Goal: Task Accomplishment & Management: Manage account settings

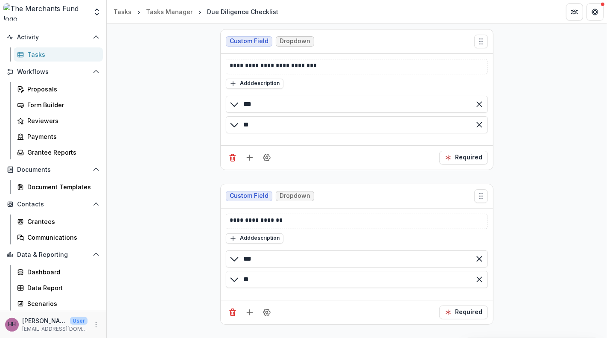
scroll to position [866, 0]
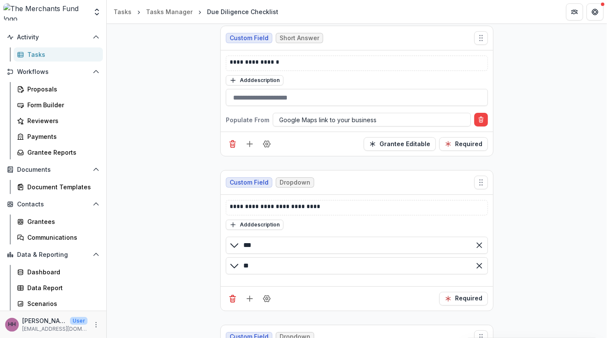
click at [58, 15] on img at bounding box center [45, 11] width 84 height 17
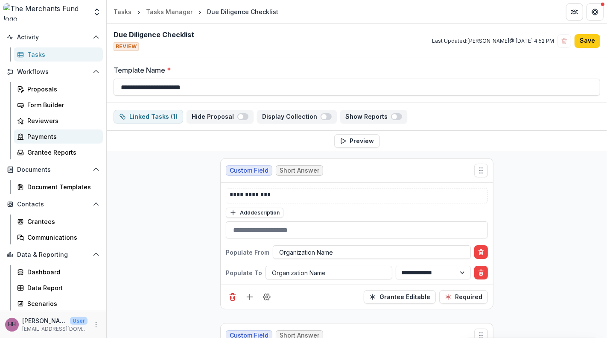
scroll to position [0, 0]
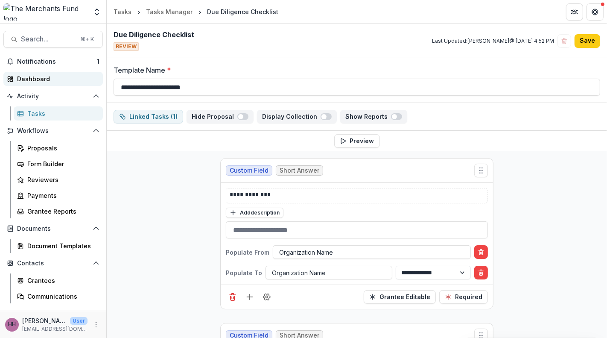
click at [40, 83] on div "Dashboard" at bounding box center [56, 78] width 79 height 9
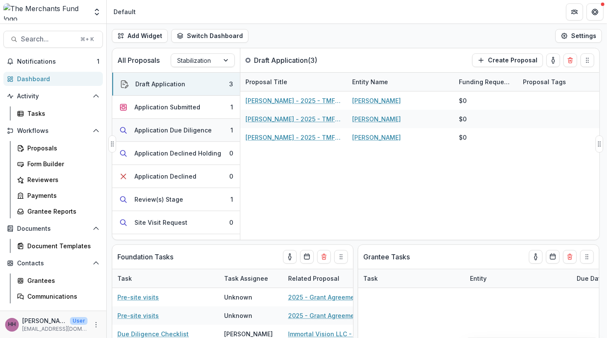
click at [186, 135] on div "Application Due Diligence" at bounding box center [173, 130] width 77 height 9
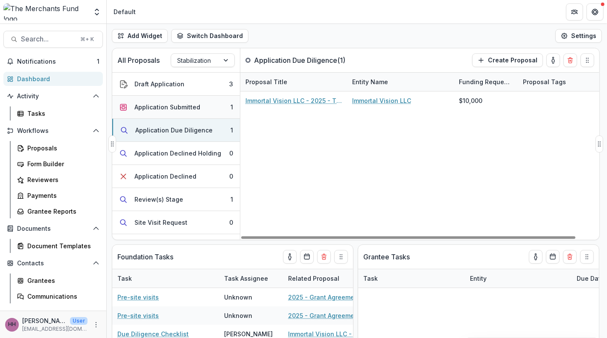
click at [200, 111] on div "Application Submitted" at bounding box center [168, 107] width 66 height 9
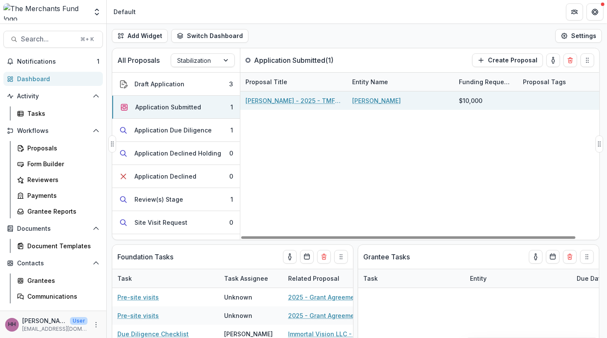
click at [284, 105] on link "[PERSON_NAME] - 2025 - TMF 2025 Stabilization Grant Program" at bounding box center [294, 100] width 97 height 9
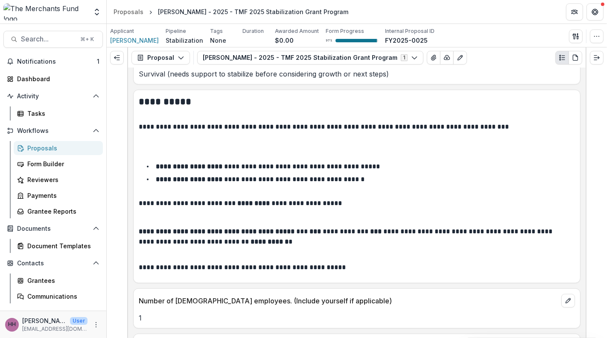
scroll to position [796, 0]
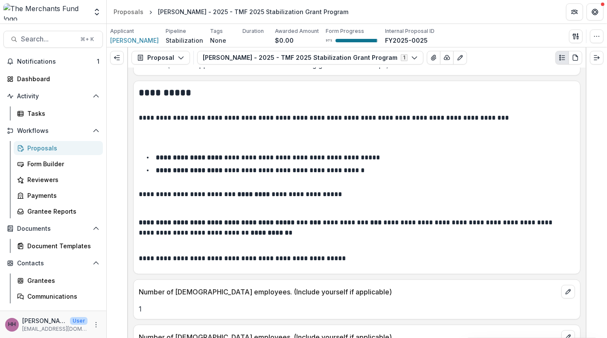
drag, startPoint x: 334, startPoint y: 164, endPoint x: 234, endPoint y: 148, distance: 101.2
click at [234, 25] on div "**********" at bounding box center [357, 9] width 447 height 31
click at [240, 25] on div "**********" at bounding box center [357, 9] width 447 height 31
click at [315, 25] on p "**********" at bounding box center [354, 18] width 430 height 13
drag, startPoint x: 331, startPoint y: 176, endPoint x: 147, endPoint y: 146, distance: 186.0
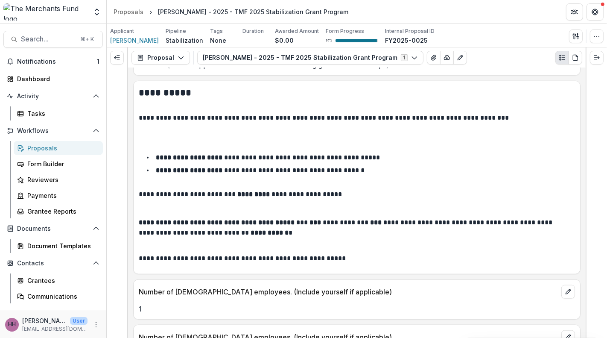
click at [147, 25] on div "**********" at bounding box center [357, 9] width 447 height 31
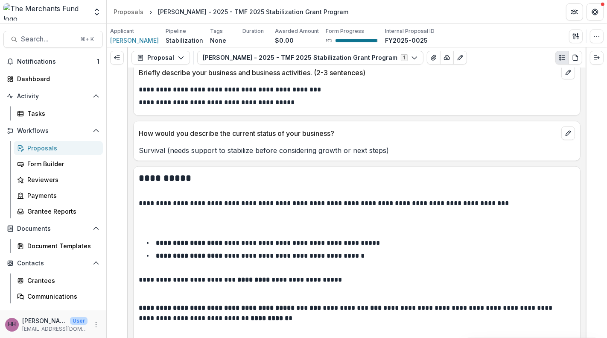
scroll to position [616, 0]
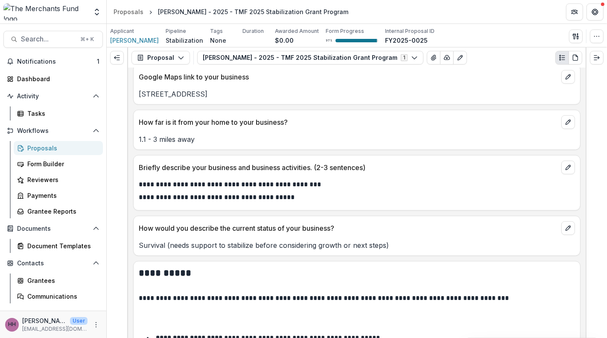
drag, startPoint x: 220, startPoint y: 229, endPoint x: 140, endPoint y: 226, distance: 80.4
click at [140, 99] on div "[STREET_ADDRESS]" at bounding box center [357, 94] width 447 height 10
copy p "[STREET_ADDRESS]"
click at [43, 83] on div "Dashboard" at bounding box center [56, 78] width 79 height 9
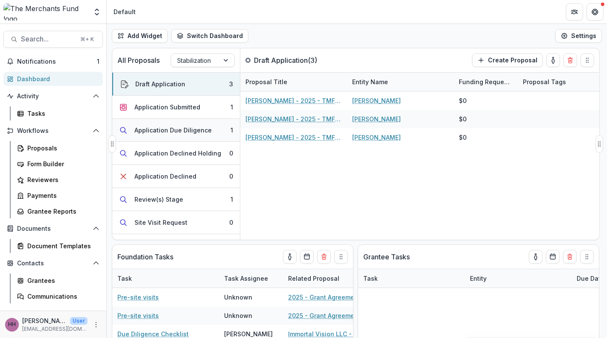
click at [190, 135] on div "Application Due Diligence" at bounding box center [173, 130] width 77 height 9
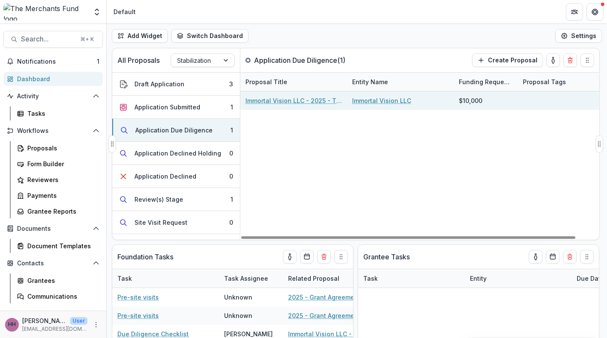
click at [287, 110] on div "Immortal Vision LLC - 2025 - TMF 2025 Stabilization Grant Program" at bounding box center [294, 100] width 97 height 18
click at [284, 108] on div "Immortal Vision LLC - 2025 - TMF 2025 Stabilization Grant Program" at bounding box center [294, 100] width 97 height 18
click at [284, 105] on link "Immortal Vision LLC - 2025 - TMF 2025 Stabilization Grant Program" at bounding box center [294, 100] width 97 height 9
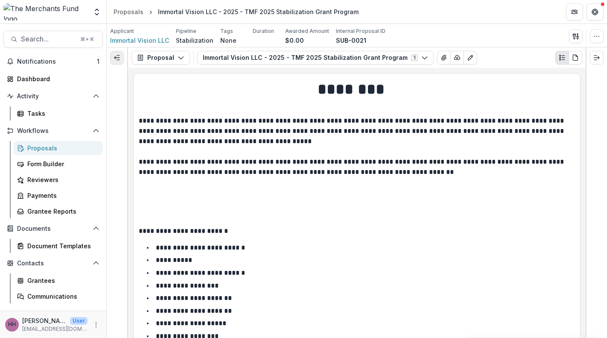
click at [116, 61] on icon "Expand left" at bounding box center [117, 57] width 7 height 7
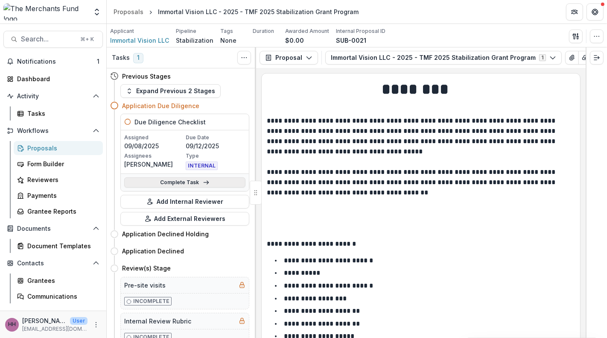
click at [189, 188] on link "Complete Task" at bounding box center [184, 182] width 121 height 10
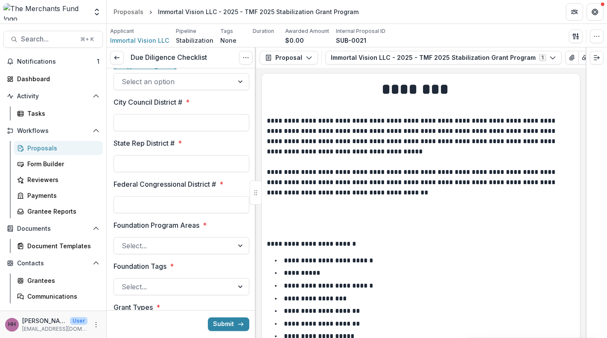
scroll to position [413, 0]
click at [170, 68] on link "[URL][DOMAIN_NAME]" at bounding box center [145, 64] width 63 height 7
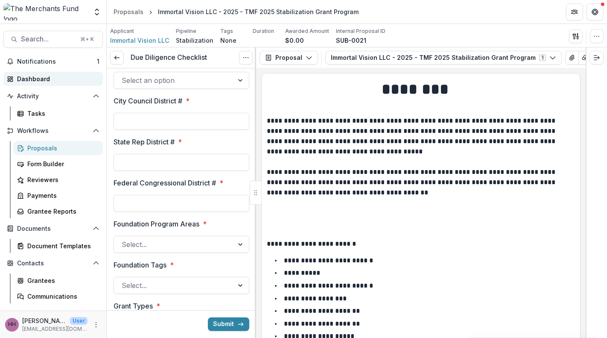
click at [41, 83] on div "Dashboard" at bounding box center [56, 78] width 79 height 9
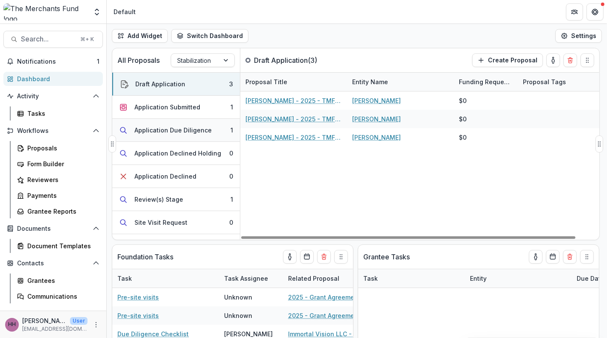
click at [182, 135] on div "Application Due Diligence" at bounding box center [173, 130] width 77 height 9
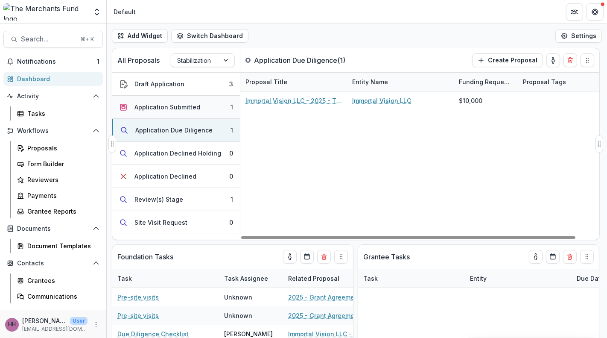
click at [191, 111] on div "Application Submitted" at bounding box center [168, 107] width 66 height 9
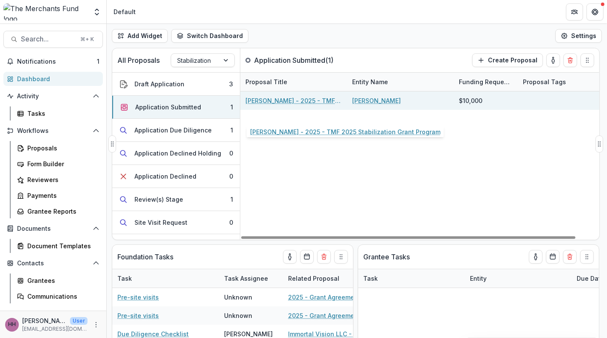
click at [264, 105] on link "[PERSON_NAME] - 2025 - TMF 2025 Stabilization Grant Program" at bounding box center [294, 100] width 97 height 9
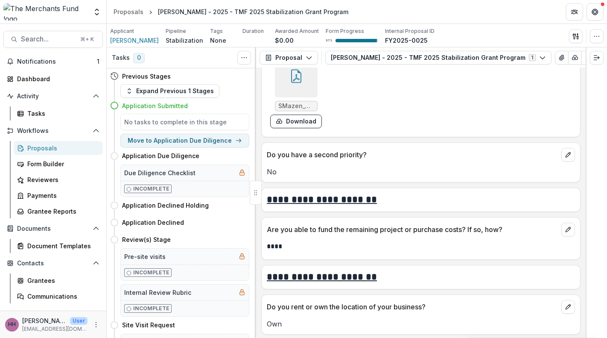
scroll to position [2107, 0]
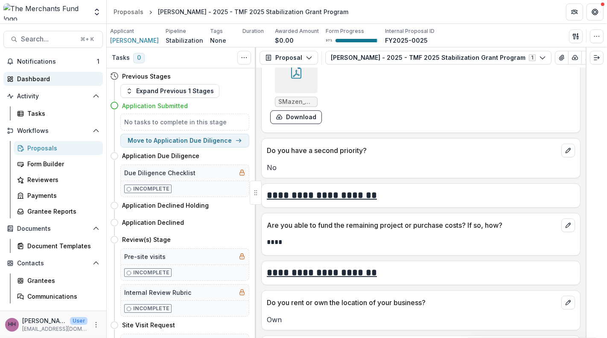
click at [52, 83] on div "Dashboard" at bounding box center [56, 78] width 79 height 9
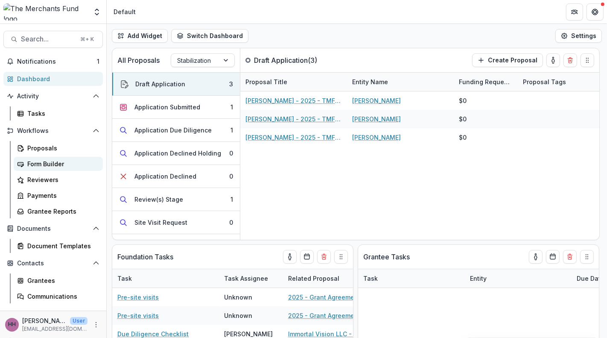
click at [56, 168] on div "Form Builder" at bounding box center [61, 163] width 69 height 9
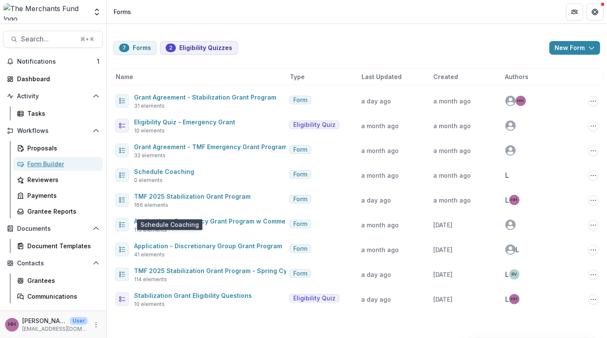
scroll to position [55, 0]
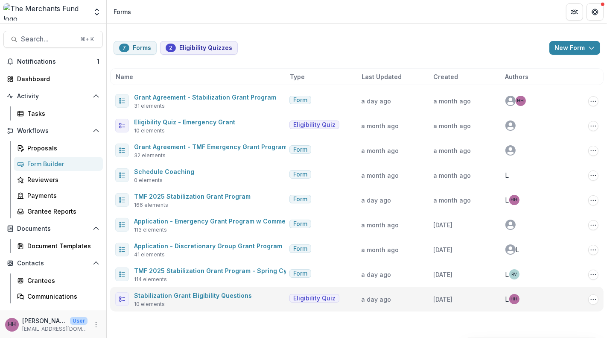
click at [211, 300] on span "Stabilization Grant Eligibility Questions" at bounding box center [193, 295] width 118 height 10
click at [229, 299] on link "Stabilization Grant Eligibility Questions" at bounding box center [193, 295] width 118 height 7
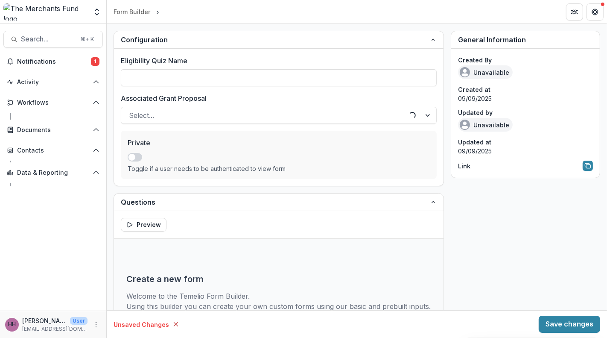
type input "**********"
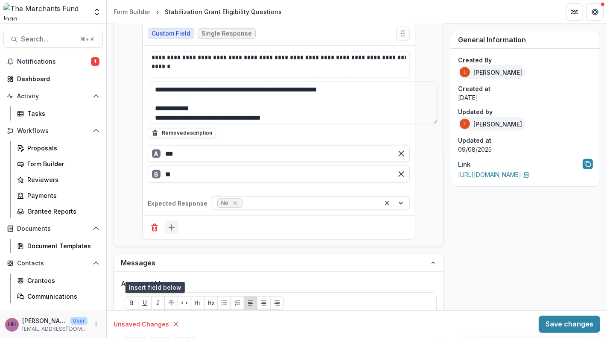
click at [167, 232] on icon "Add field" at bounding box center [171, 227] width 9 height 9
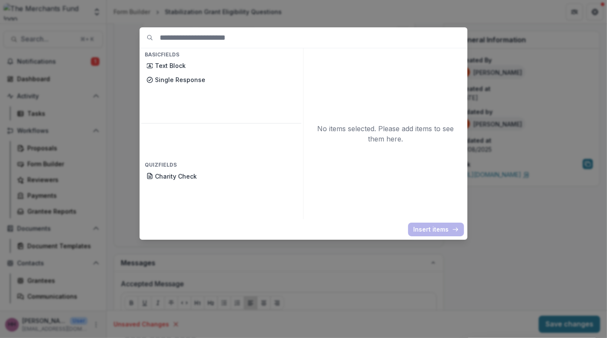
click at [586, 105] on div "Basic Fields Text Block Single Response Quiz Fields Charity Check No items sele…" at bounding box center [303, 169] width 607 height 338
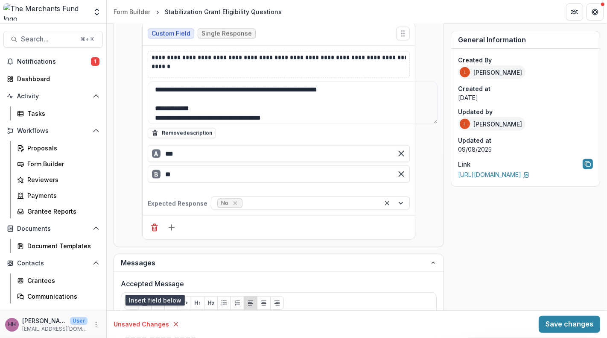
scroll to position [1984, 0]
click at [36, 83] on div "Dashboard" at bounding box center [56, 78] width 79 height 9
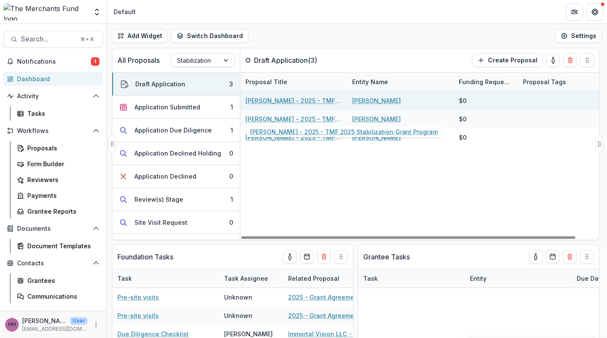
click at [278, 105] on link "[PERSON_NAME] - 2025 - TMF 2025 Stabilization Grant Program" at bounding box center [294, 100] width 97 height 9
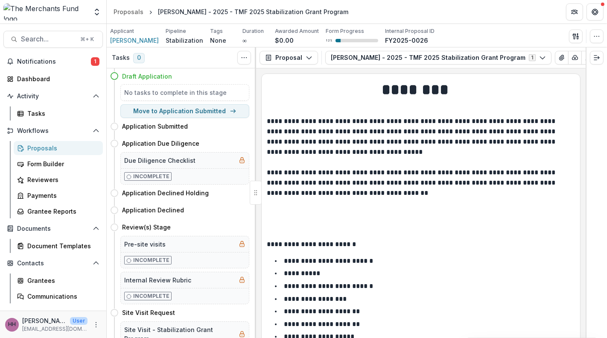
click at [46, 152] on div "Proposals" at bounding box center [61, 148] width 69 height 9
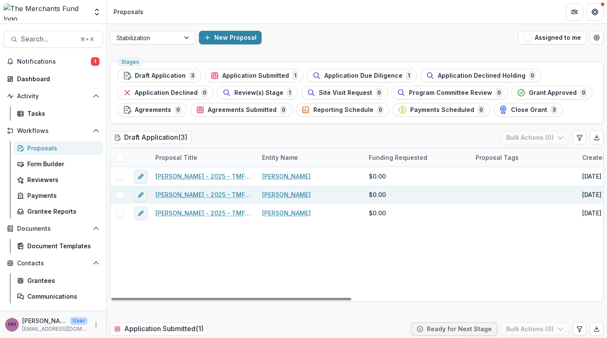
click at [203, 199] on link "[PERSON_NAME] - 2025 - TMF 2025 Stabilization Grant Program" at bounding box center [203, 194] width 97 height 9
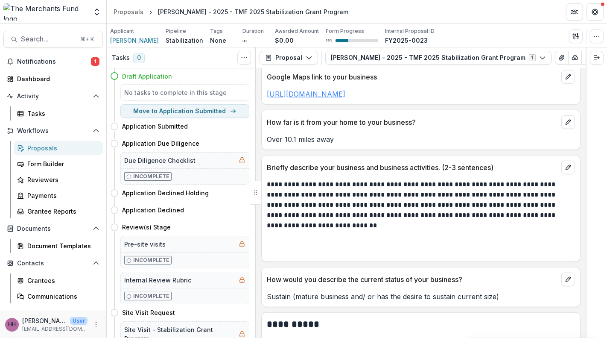
scroll to position [631, 0]
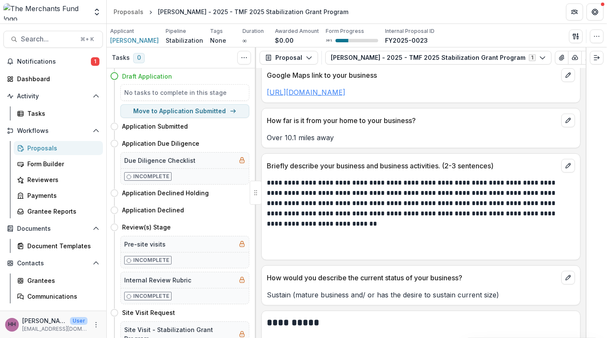
click at [346, 97] on link "https://maps.app.goo.gl/KWDuQqeosQJrdXpQ8" at bounding box center [306, 92] width 79 height 9
click at [31, 83] on div "Dashboard" at bounding box center [56, 78] width 79 height 9
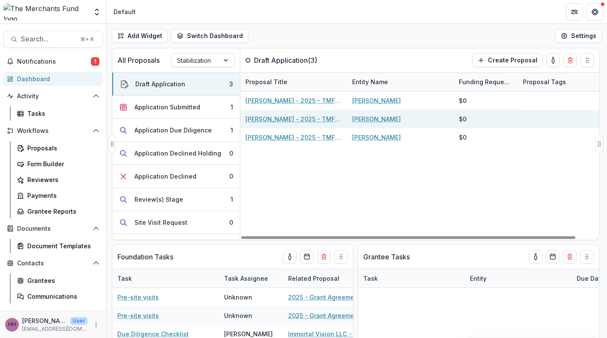
click at [267, 123] on link "[PERSON_NAME] - 2025 - TMF 2025 Stabilization Grant Program" at bounding box center [294, 118] width 97 height 9
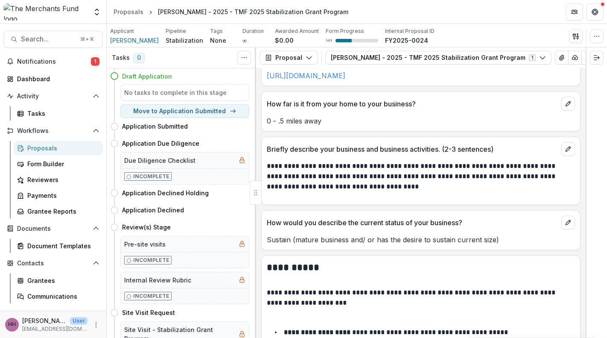
scroll to position [639, 0]
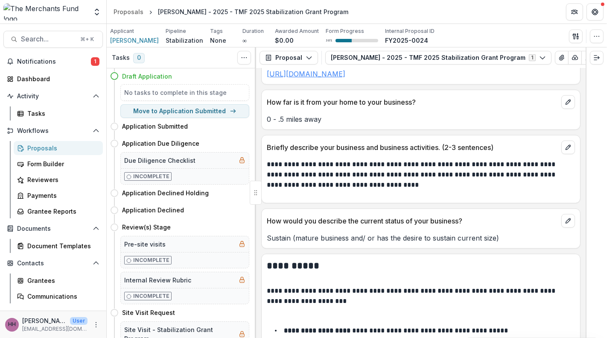
click at [336, 78] on link "https://maps.app.goo.gl/EWyFPeivJ8zS8F8MA" at bounding box center [306, 74] width 79 height 9
click at [45, 83] on div "Dashboard" at bounding box center [56, 78] width 79 height 9
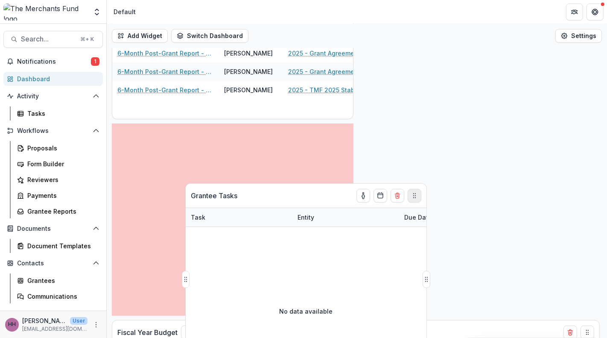
scroll to position [319, 0]
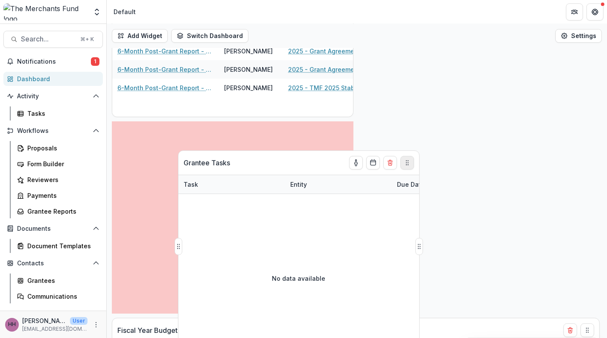
drag, startPoint x: 583, startPoint y: 124, endPoint x: 403, endPoint y: 172, distance: 185.7
click at [404, 166] on icon "Drag" at bounding box center [407, 162] width 7 height 7
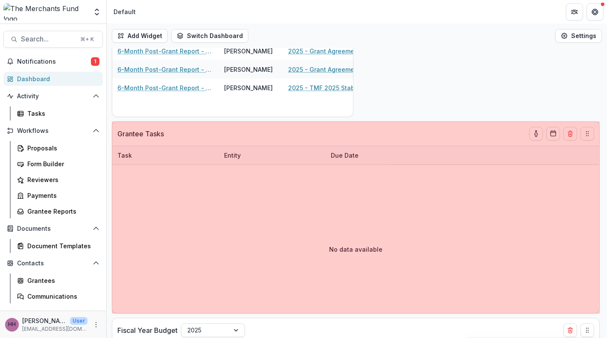
drag, startPoint x: 353, startPoint y: 228, endPoint x: 607, endPoint y: 231, distance: 254.6
click at [607, 231] on div "Add Widget Switch Dashboard Default New Dashboard Settings All Proposals Stabil…" at bounding box center [357, 181] width 501 height 314
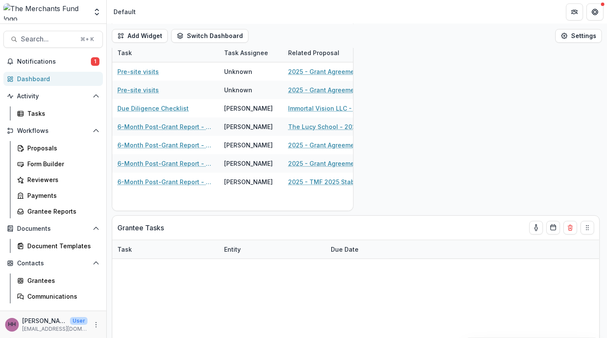
scroll to position [207, 0]
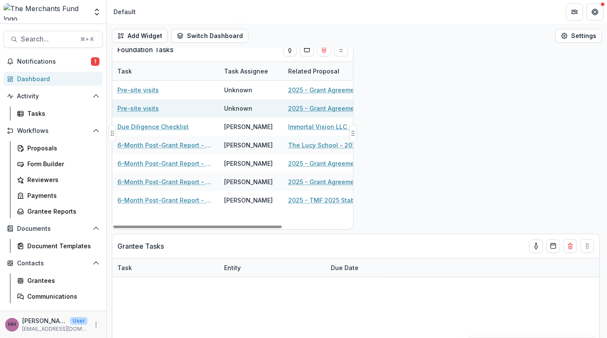
click at [338, 113] on link "2025 - Grant Agreement - Stabilization Grant Program" at bounding box center [336, 108] width 97 height 9
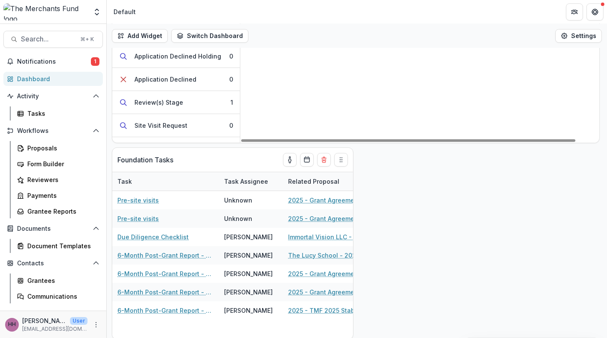
scroll to position [101, 0]
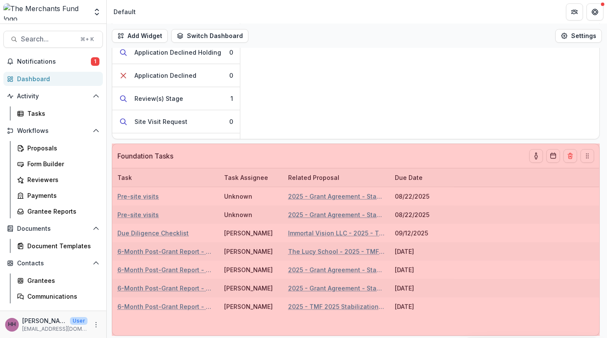
drag, startPoint x: 355, startPoint y: 249, endPoint x: 603, endPoint y: 256, distance: 248.3
click at [603, 256] on div "Add Widget Switch Dashboard Default New Dashboard Settings All Proposals Stabil…" at bounding box center [357, 181] width 501 height 314
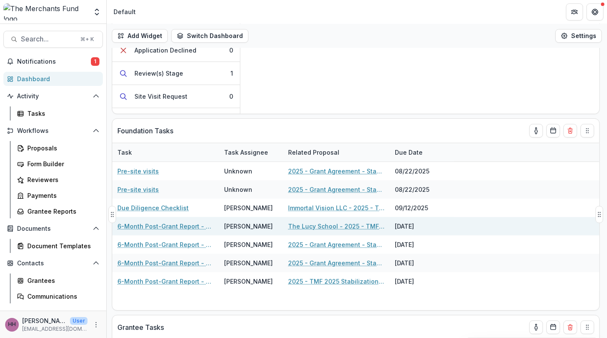
scroll to position [126, 0]
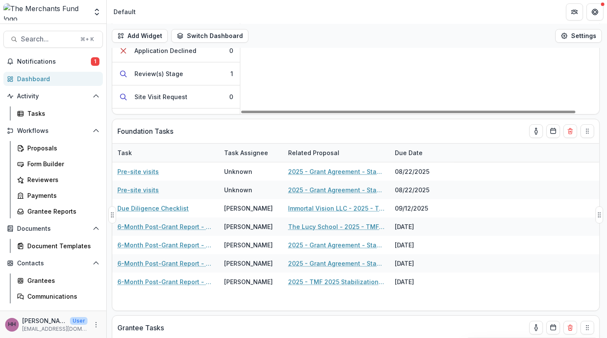
click at [272, 157] on div "Task Assignee" at bounding box center [246, 152] width 54 height 9
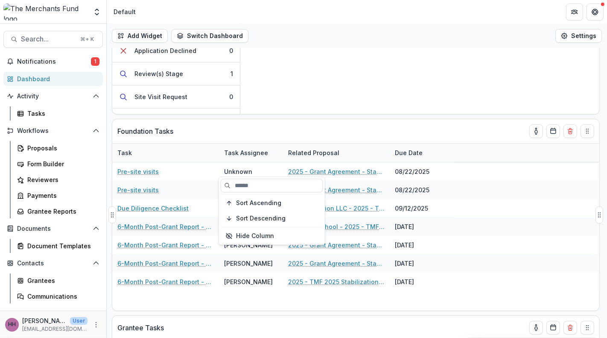
click at [273, 157] on div "Task Assignee" at bounding box center [246, 152] width 54 height 9
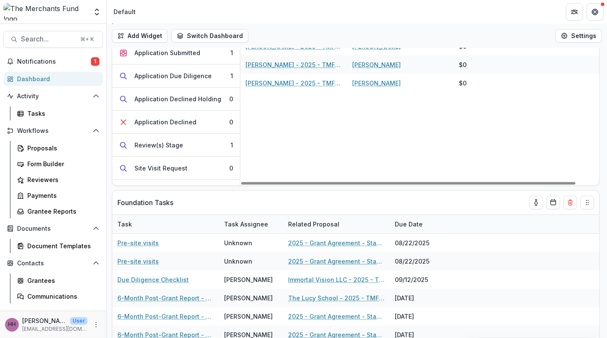
scroll to position [49, 0]
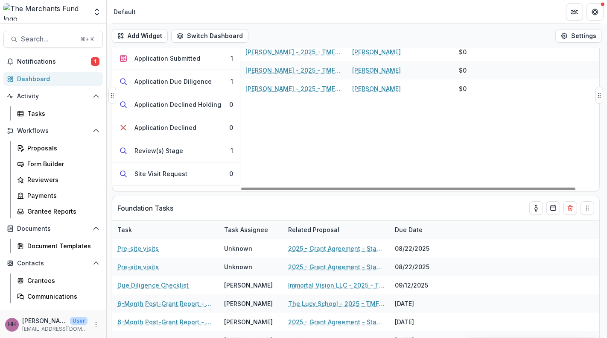
click at [284, 160] on div "Juan Moses - 2025 - TMF 2025 Stabilization Grant Program Juan Moses $0 Marlene …" at bounding box center [432, 117] width 384 height 148
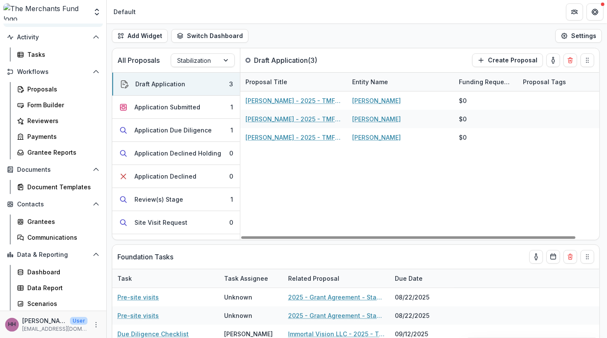
scroll to position [148, 0]
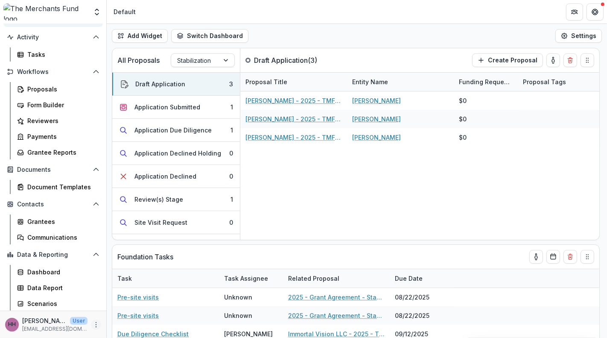
click at [94, 321] on icon "More" at bounding box center [96, 324] width 7 height 7
click at [135, 299] on link "User Settings" at bounding box center [148, 304] width 91 height 14
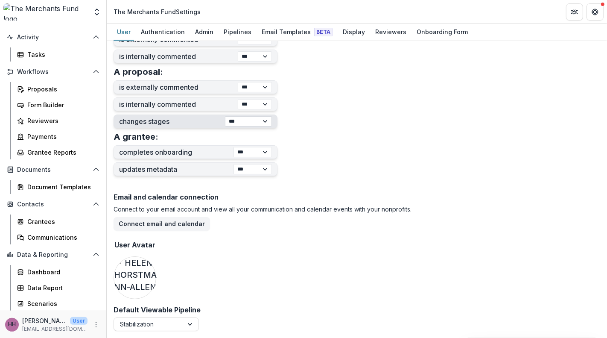
scroll to position [459, 0]
click at [189, 319] on div at bounding box center [190, 324] width 15 height 13
click at [265, 295] on div "Email and calendar connection Connect to your email account and view all your c…" at bounding box center [357, 248] width 487 height 116
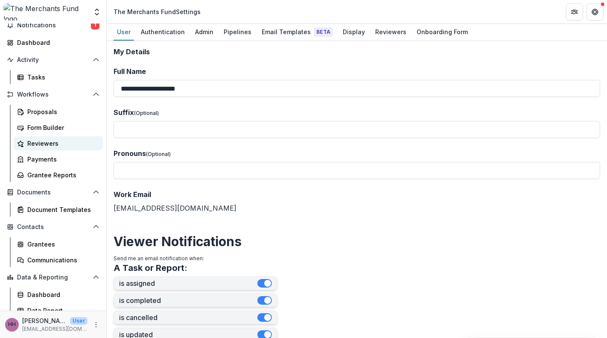
scroll to position [0, 0]
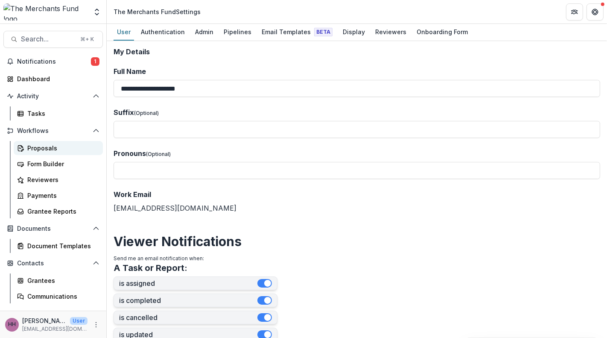
click at [57, 152] on div "Proposals" at bounding box center [61, 148] width 69 height 9
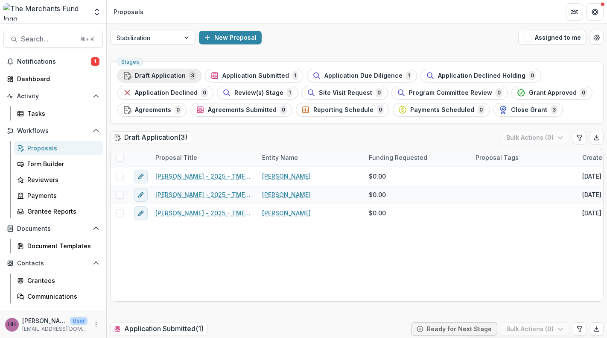
click at [186, 79] on span "Draft Application" at bounding box center [160, 75] width 51 height 7
